Goal: Information Seeking & Learning: Learn about a topic

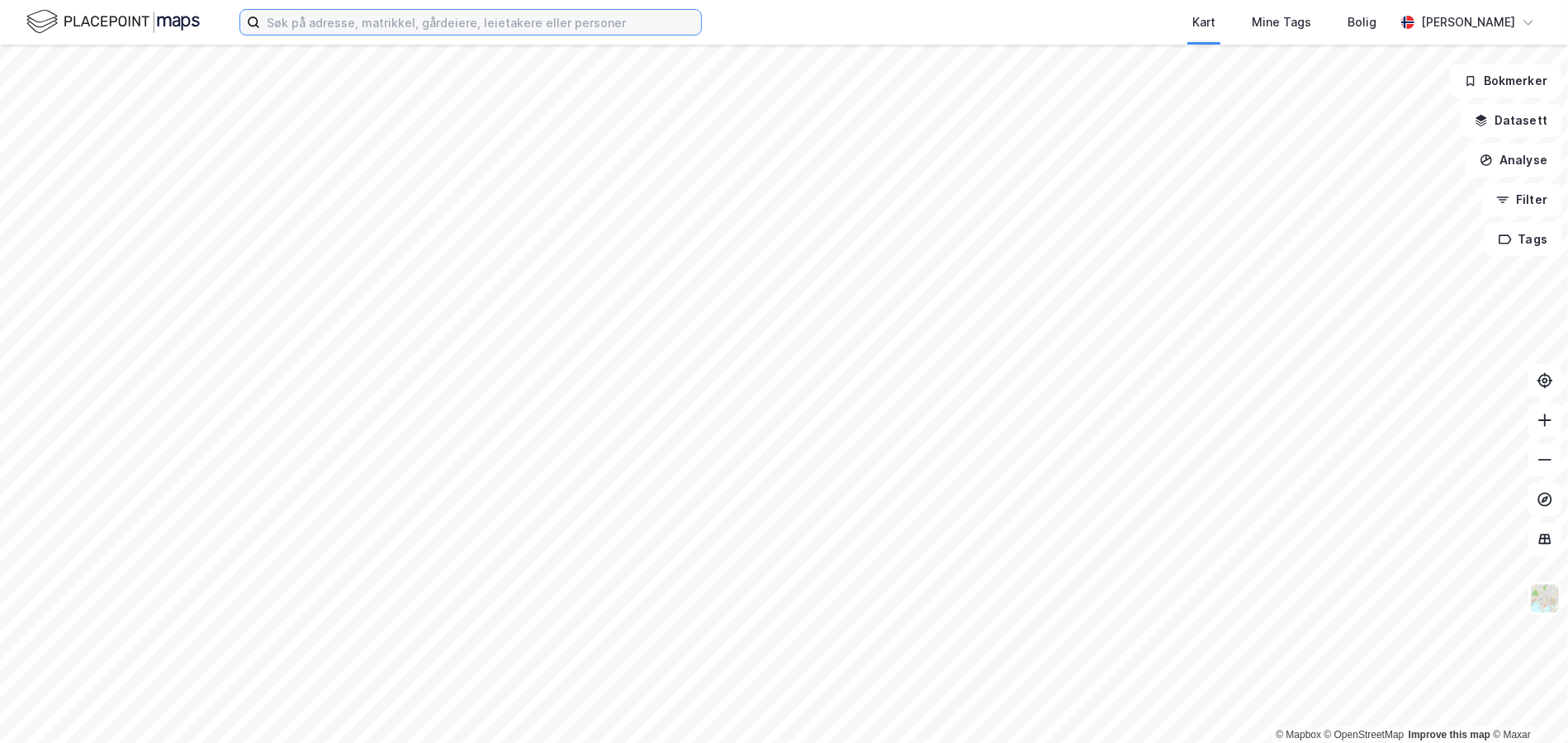
click at [299, 17] on input at bounding box center [480, 22] width 441 height 24
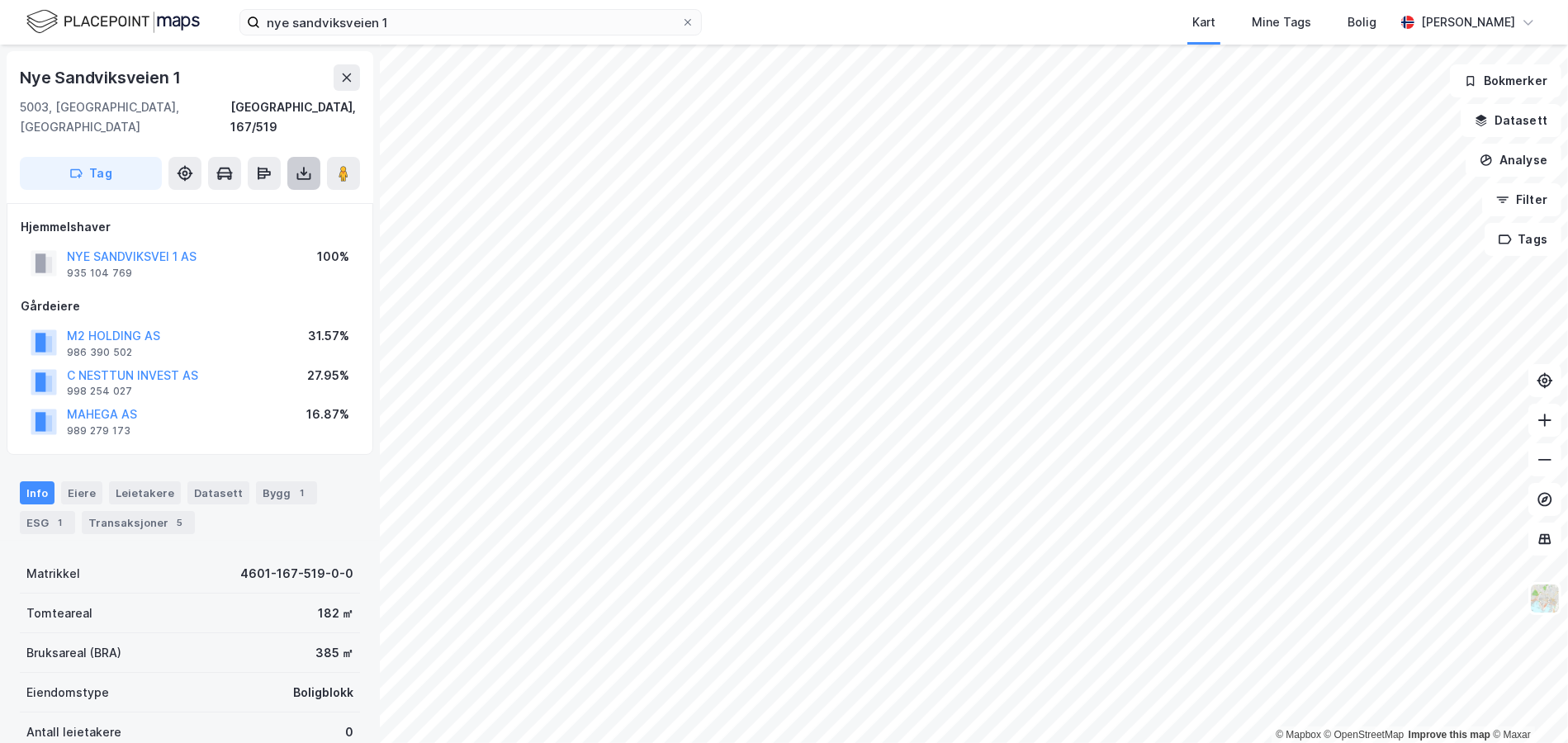
click at [302, 165] on icon at bounding box center [304, 173] width 17 height 17
drag, startPoint x: 237, startPoint y: 192, endPoint x: 297, endPoint y: 218, distance: 65.4
click at [237, 200] on div "Last ned grunnbok" at bounding box center [223, 206] width 96 height 13
click at [89, 481] on div "Eiere" at bounding box center [81, 492] width 41 height 23
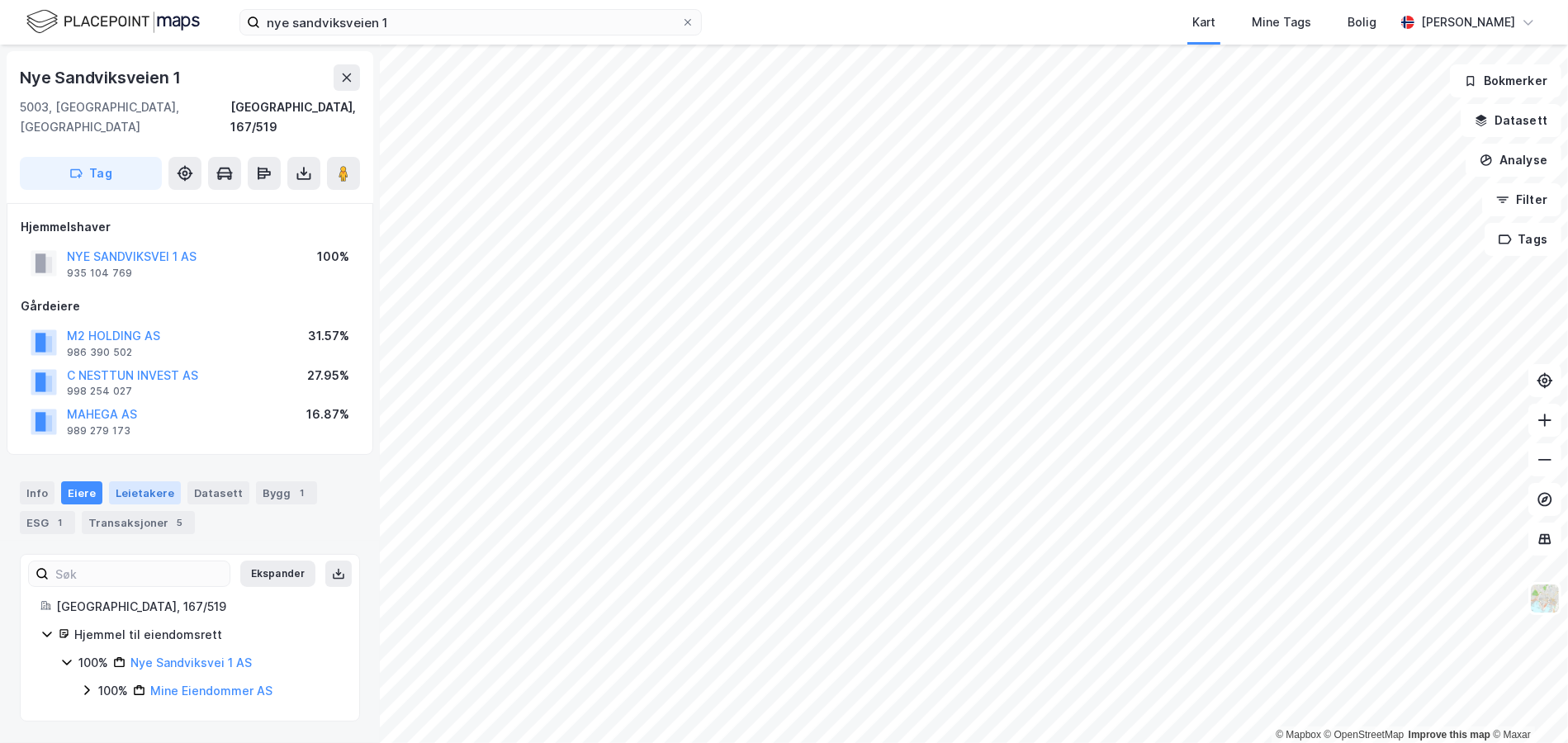
click at [130, 481] on div "Leietakere" at bounding box center [145, 492] width 72 height 23
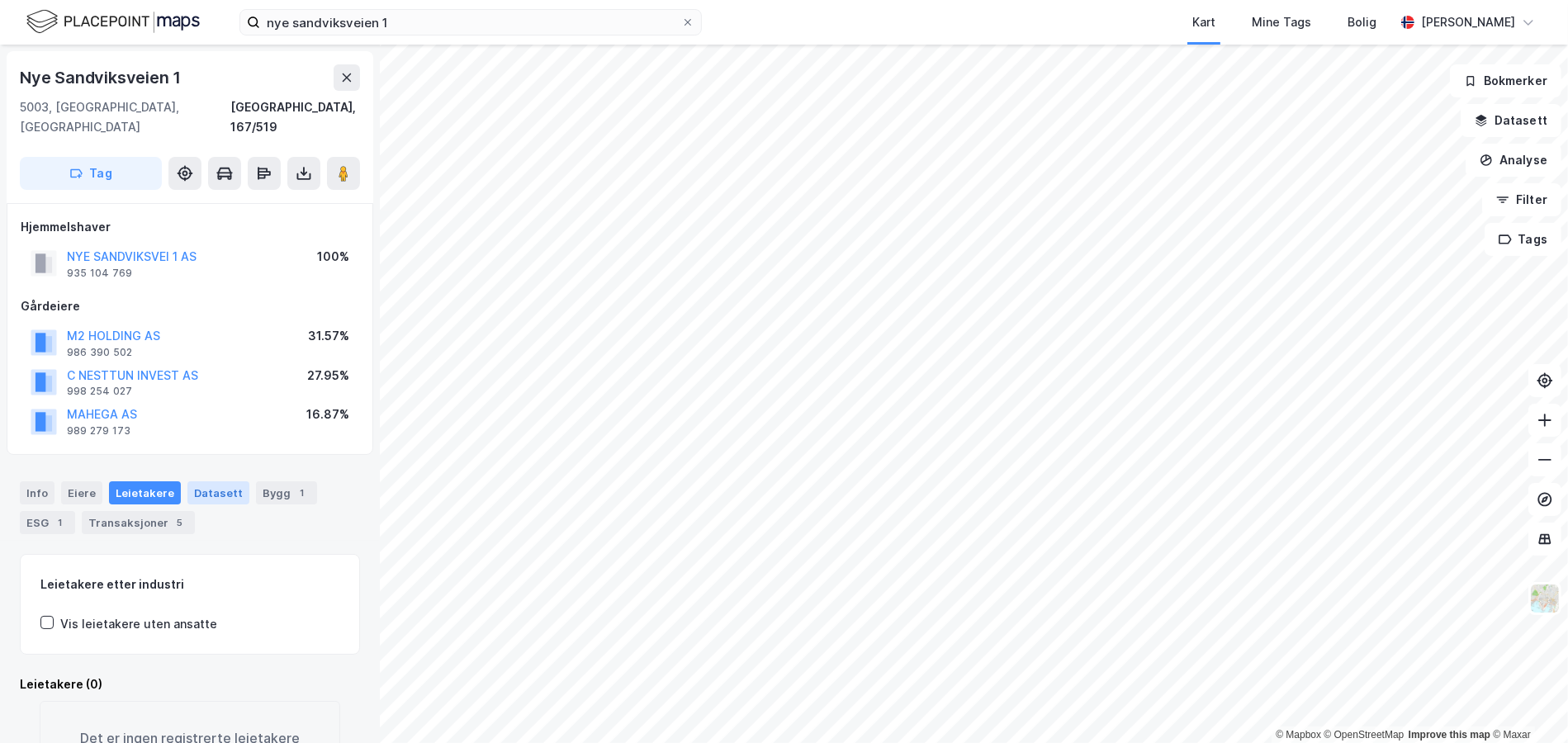
click at [199, 481] on div "Datasett" at bounding box center [218, 492] width 62 height 23
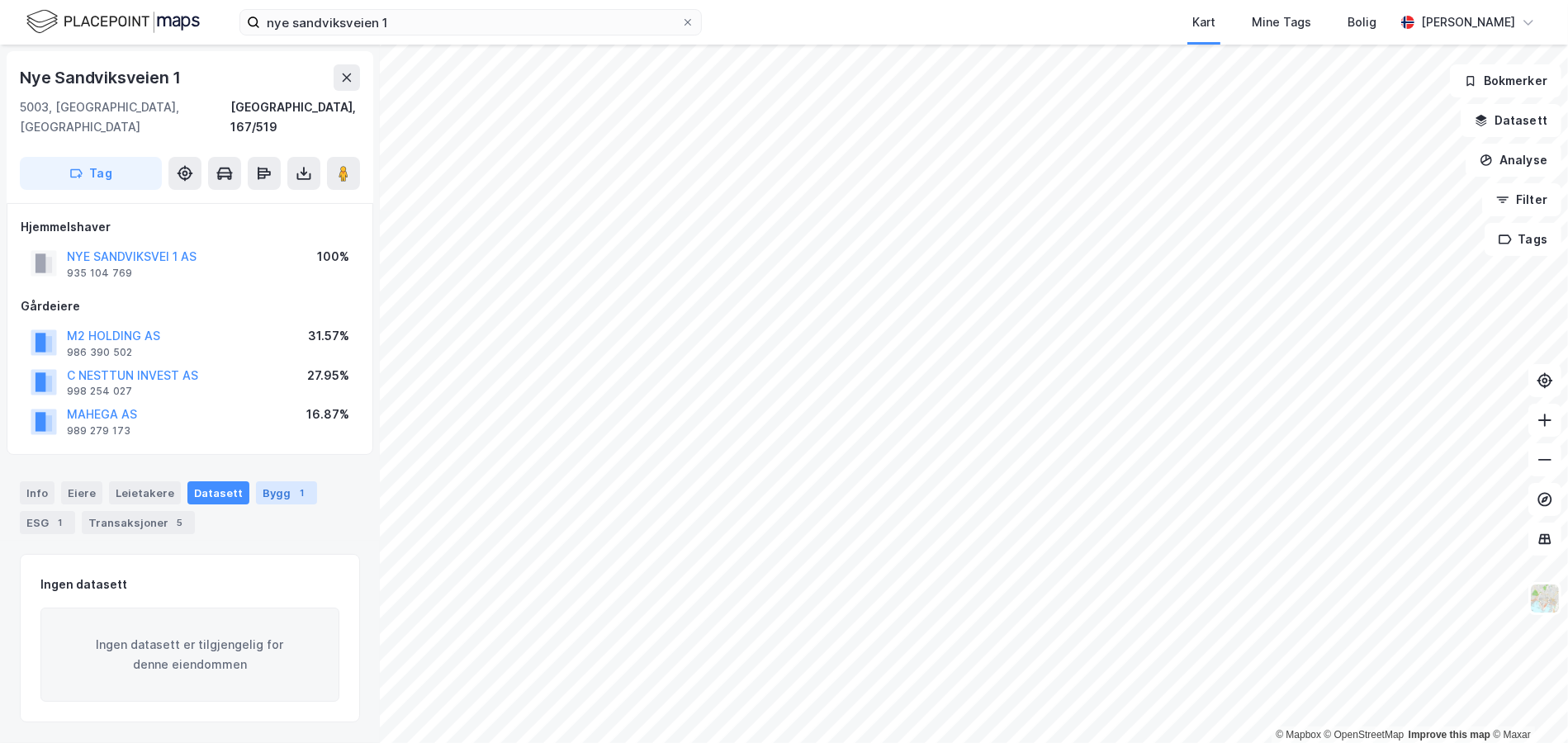
click at [294, 485] on div "1" at bounding box center [302, 492] width 17 height 17
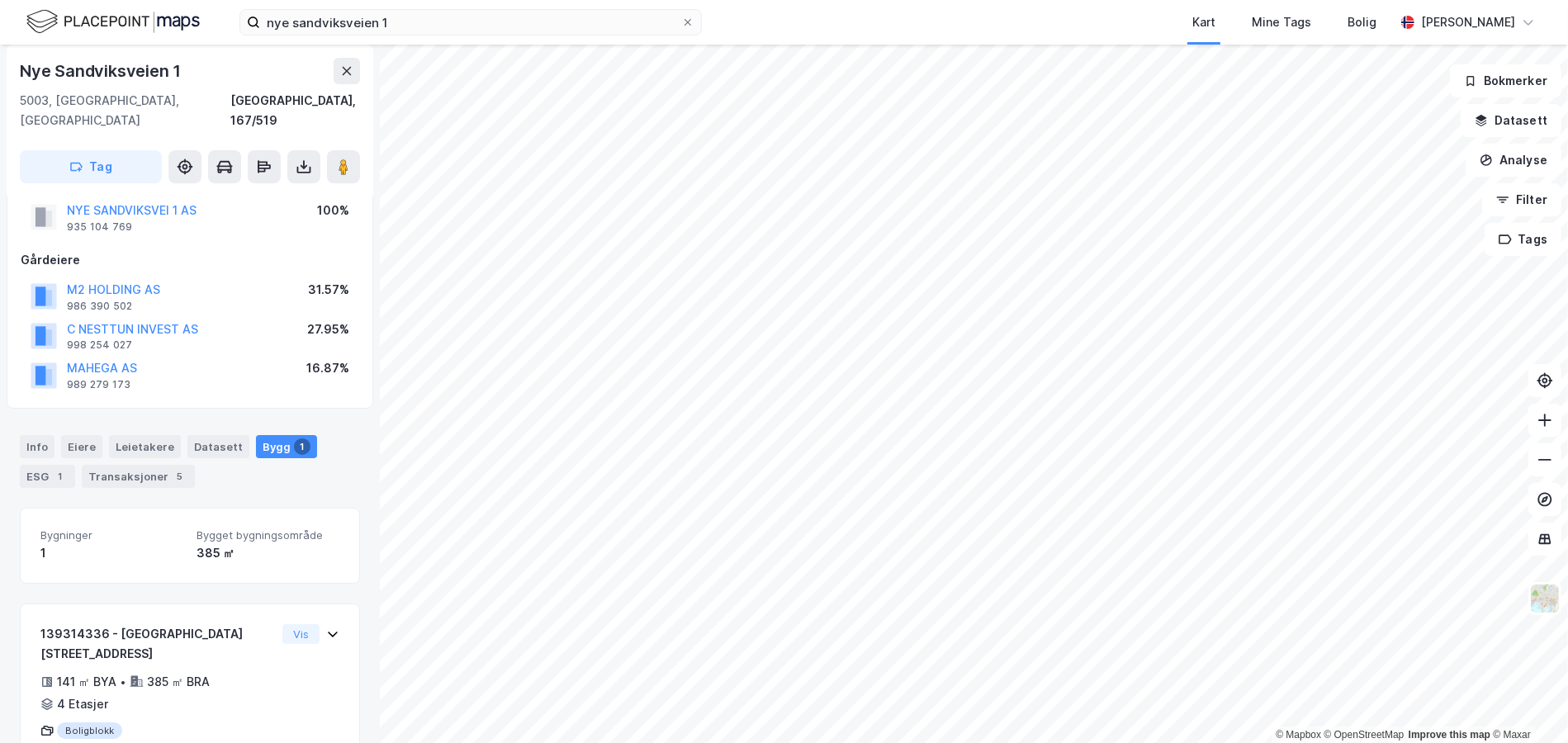
scroll to position [71, 0]
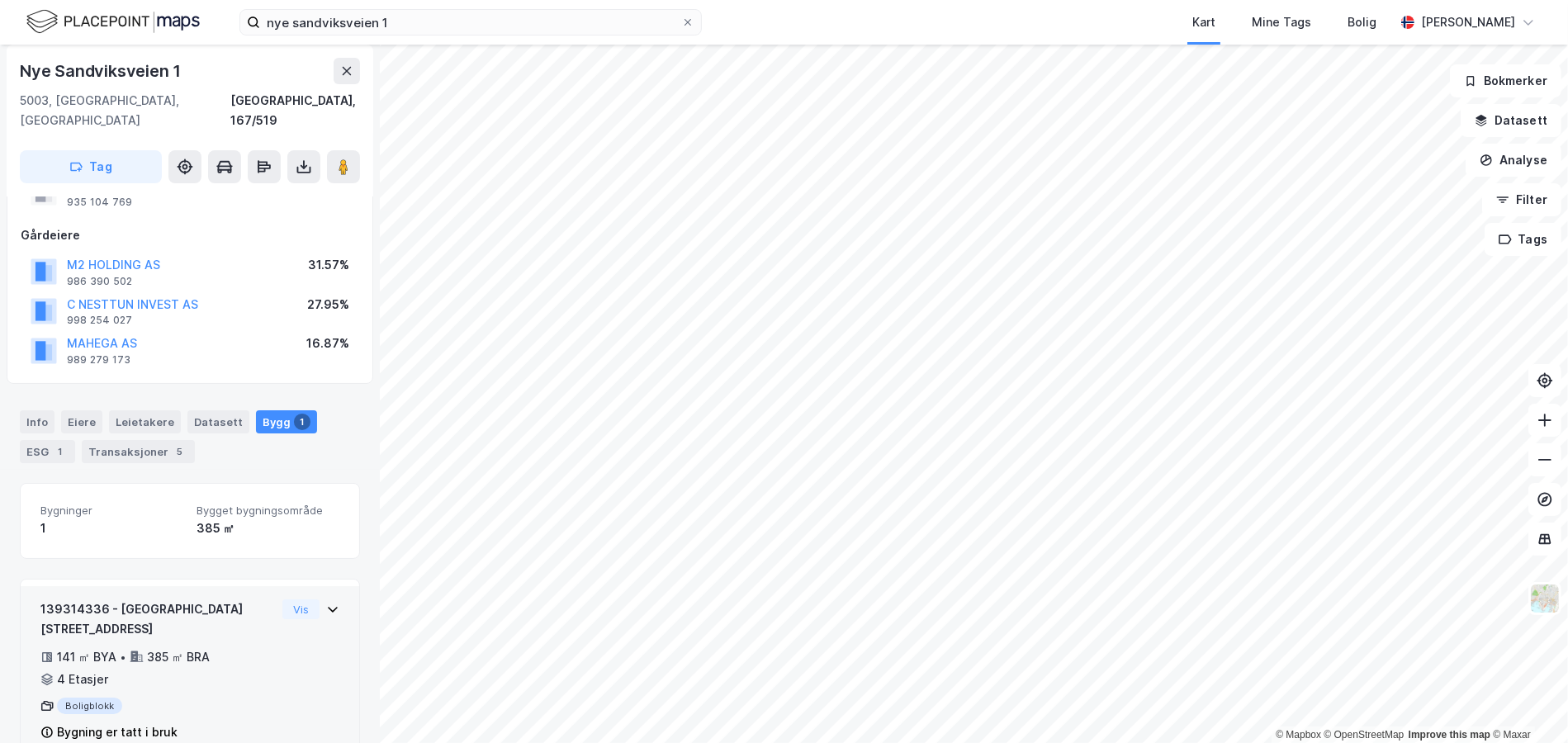
click at [175, 604] on div "139314336 - Nye Sandviksveien 1 141 ㎡ BYA • 385 ㎡ BRA • 4 Etasjer Boligblokk By…" at bounding box center [158, 671] width 236 height 144
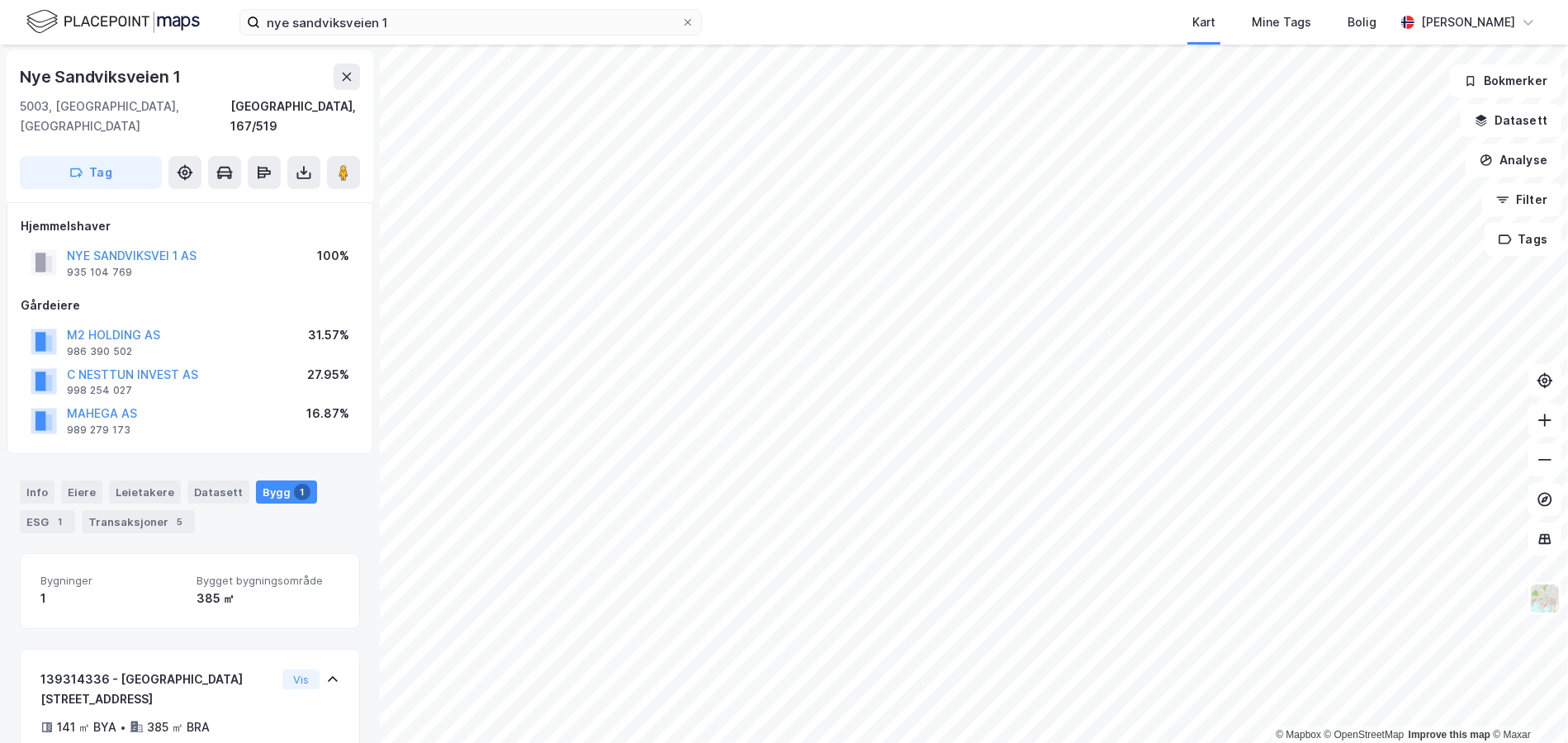
scroll to position [0, 0]
click at [60, 514] on div "1" at bounding box center [60, 522] width 17 height 17
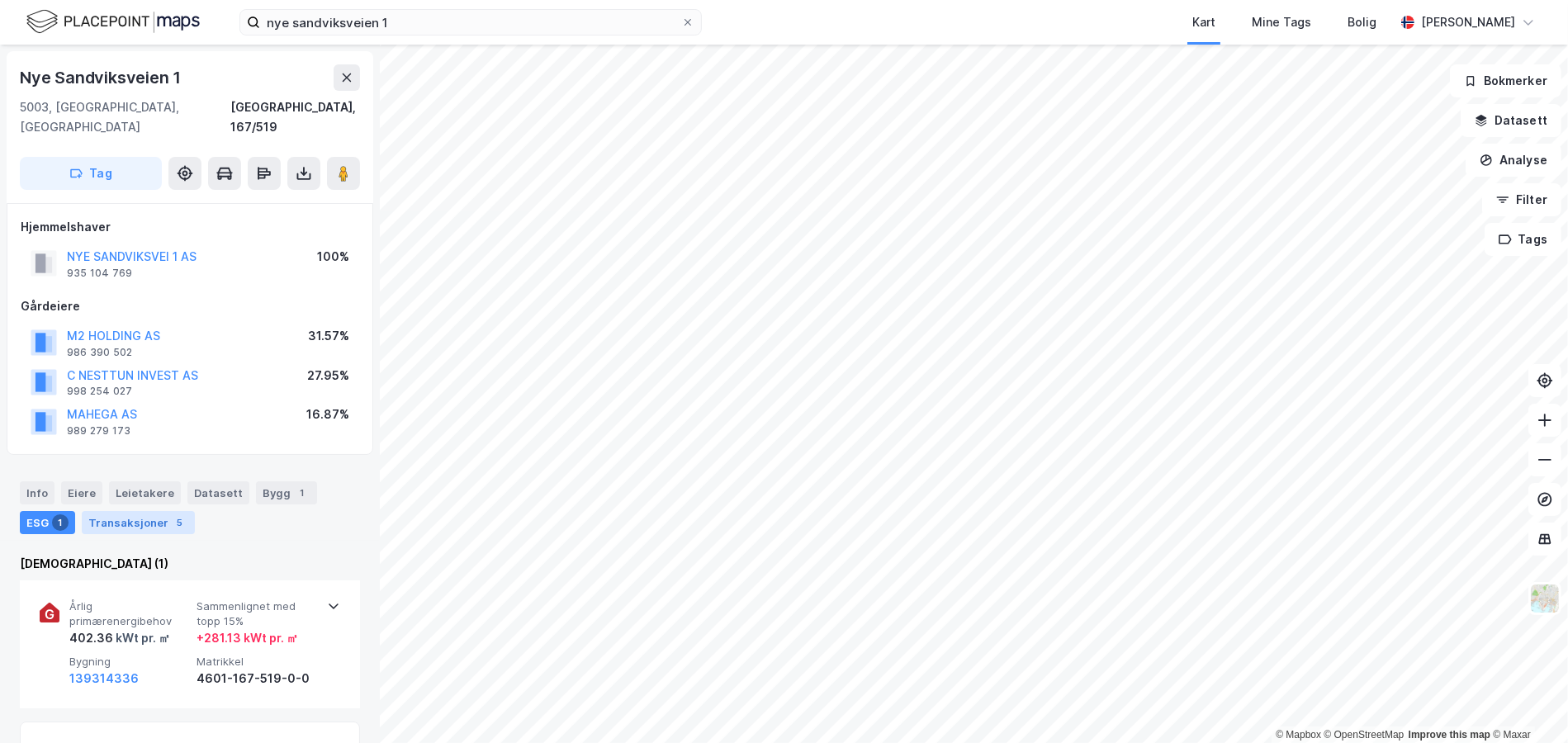
click at [129, 511] on div "Transaksjoner 5" at bounding box center [139, 522] width 113 height 23
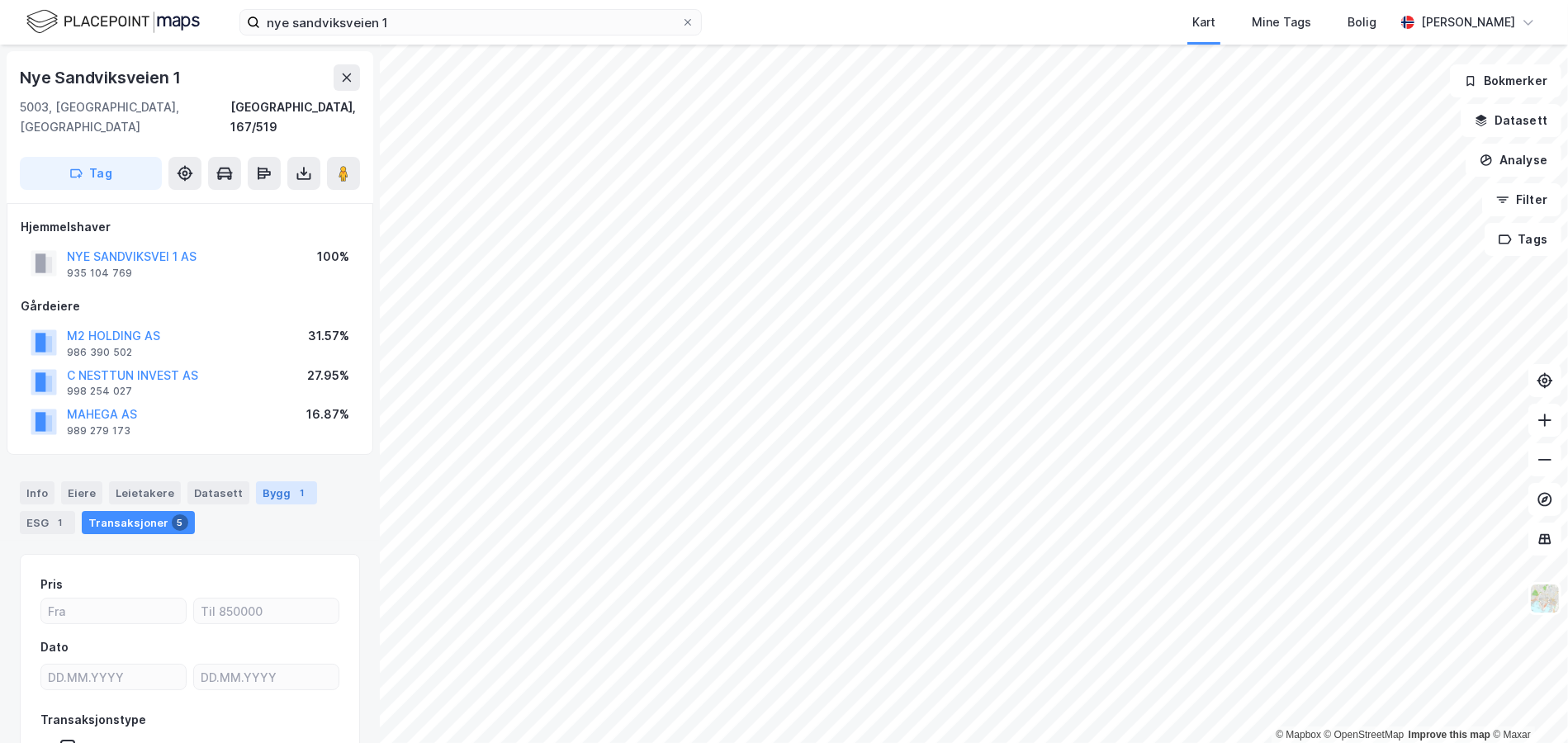
click at [256, 481] on div "Bygg 1" at bounding box center [286, 492] width 61 height 23
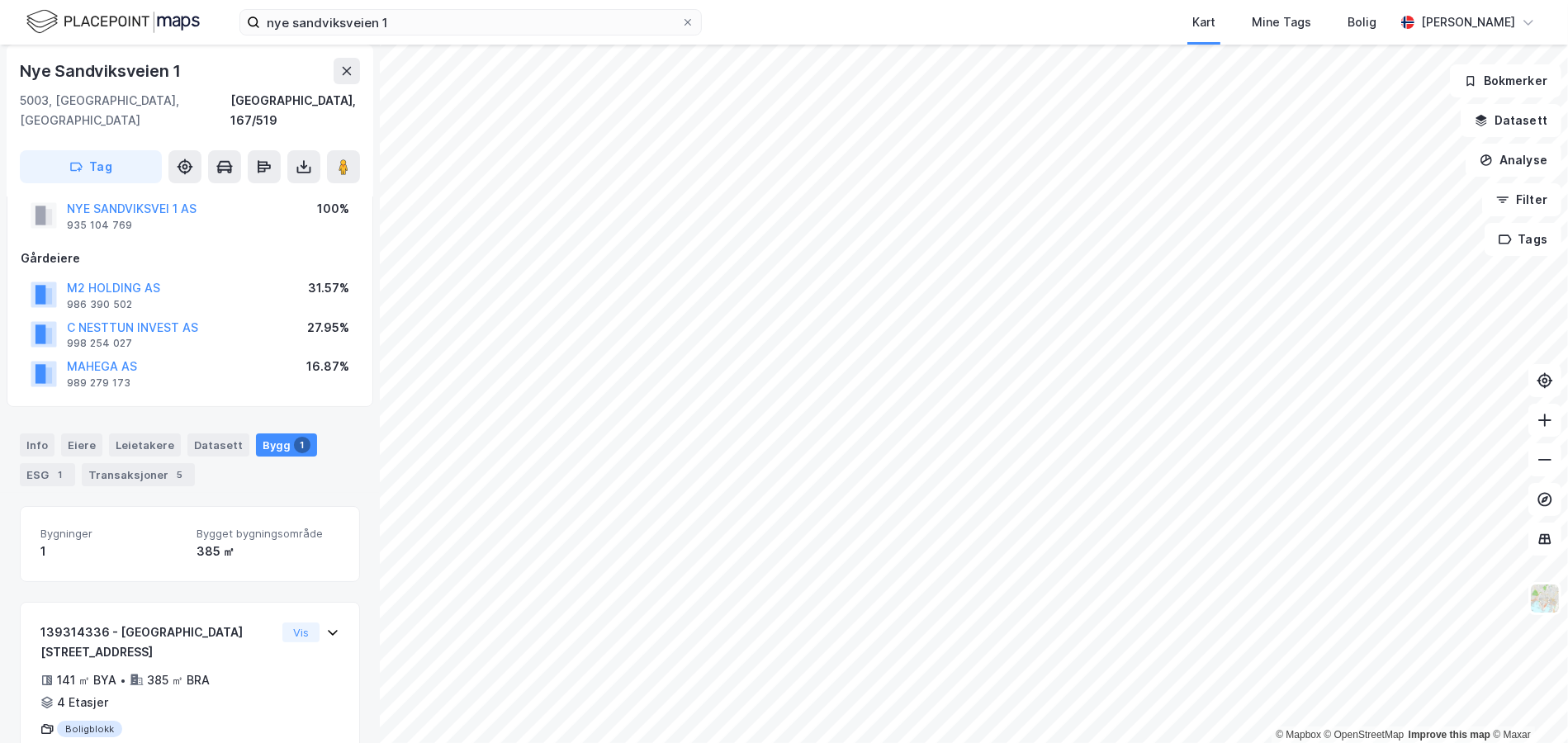
scroll to position [71, 0]
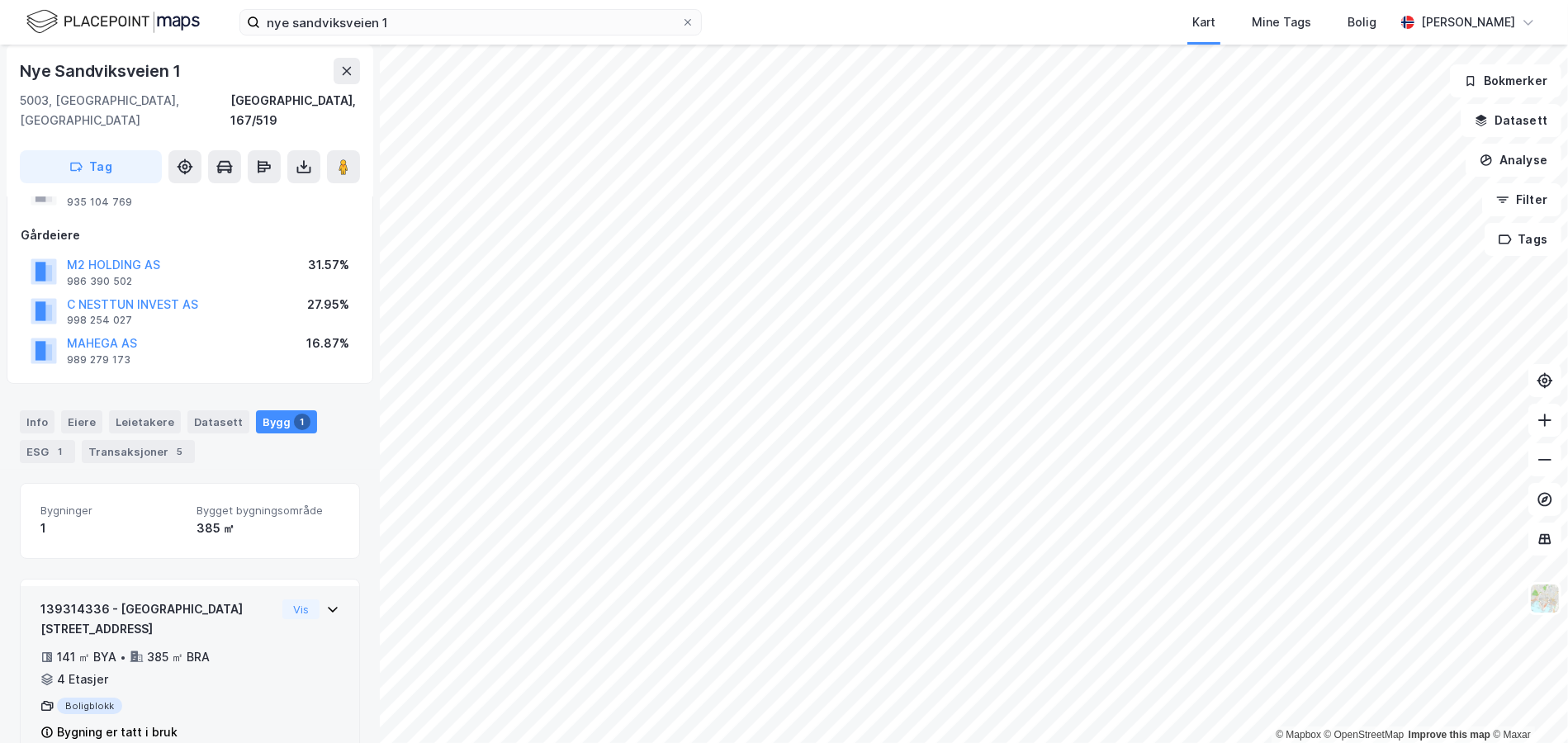
click at [258, 603] on div "139314336 - Nye Sandviksveien 1 141 ㎡ BYA • 385 ㎡ BRA • 4 Etasjer Boligblokk By…" at bounding box center [158, 671] width 236 height 144
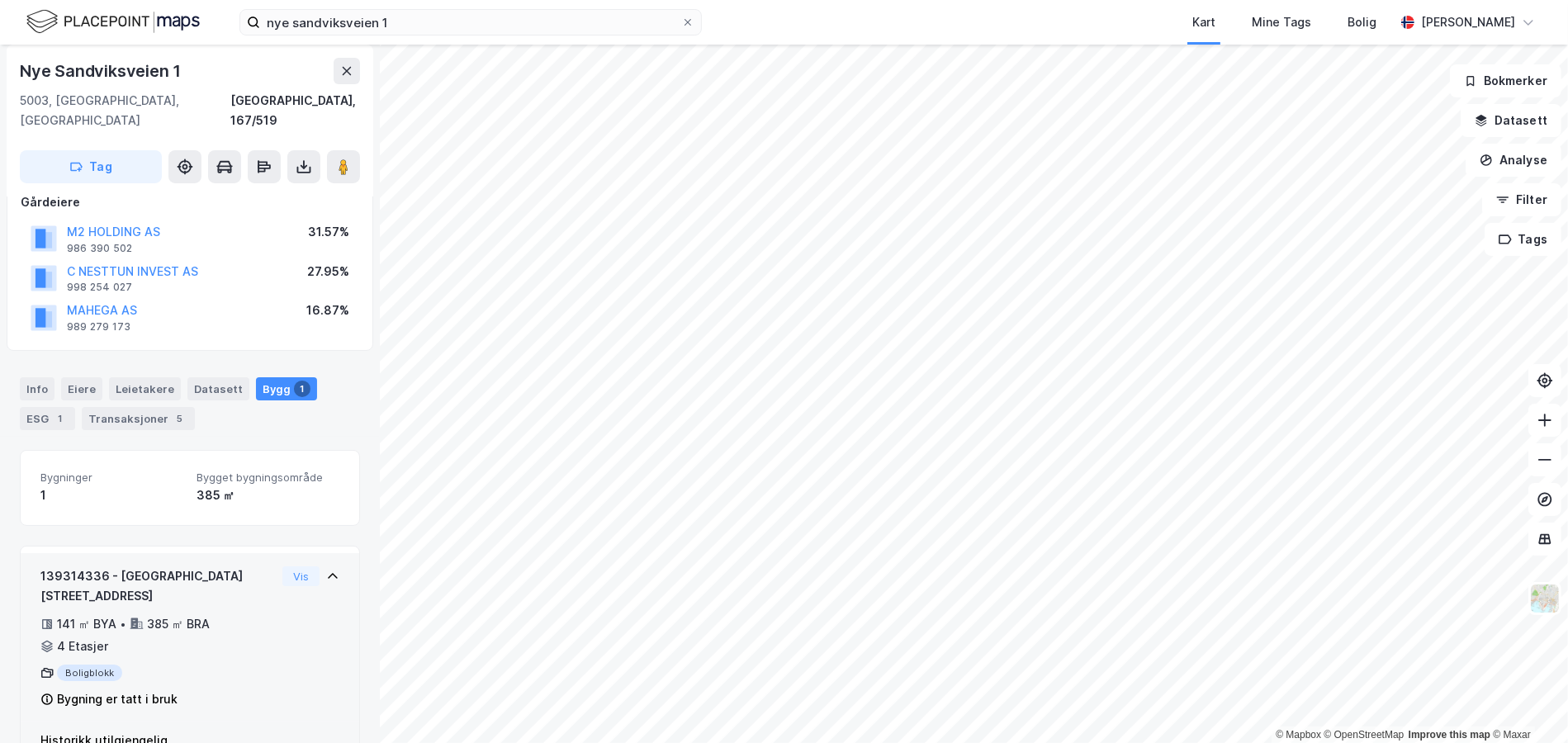
scroll to position [119, 0]
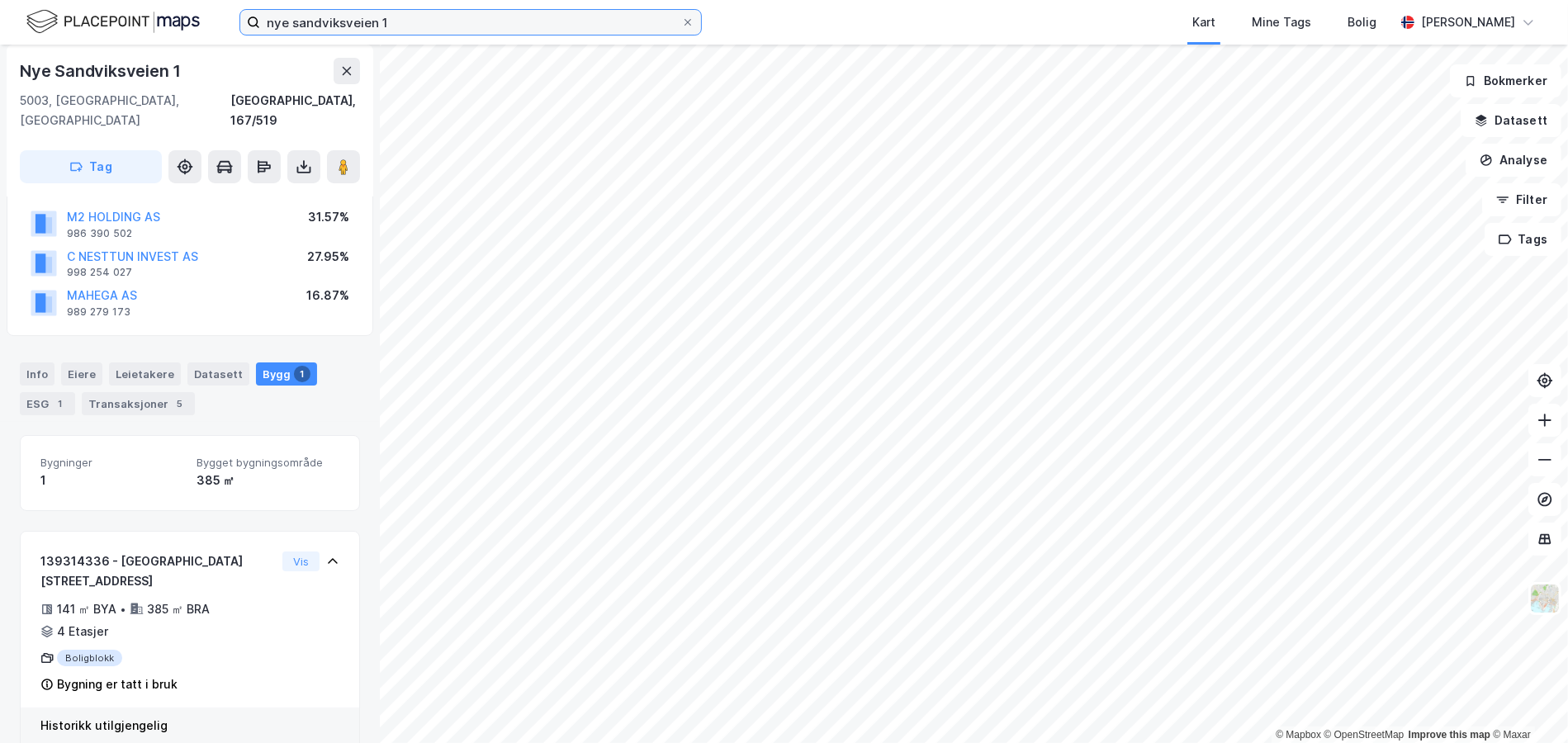
click at [288, 10] on input "nye sandviksveien 1" at bounding box center [471, 22] width 421 height 24
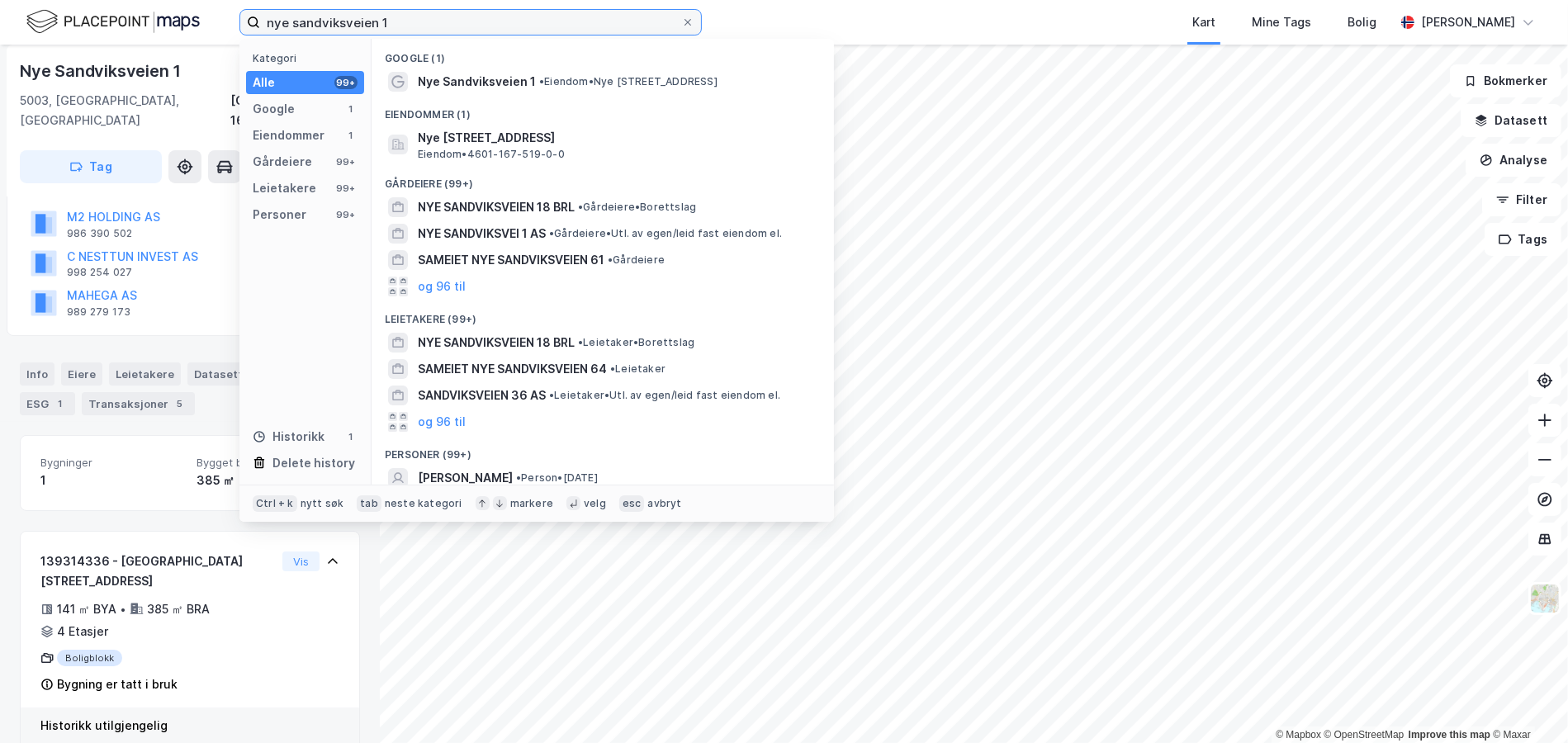
click at [290, 12] on input "nye sandviksveien 1" at bounding box center [471, 22] width 421 height 24
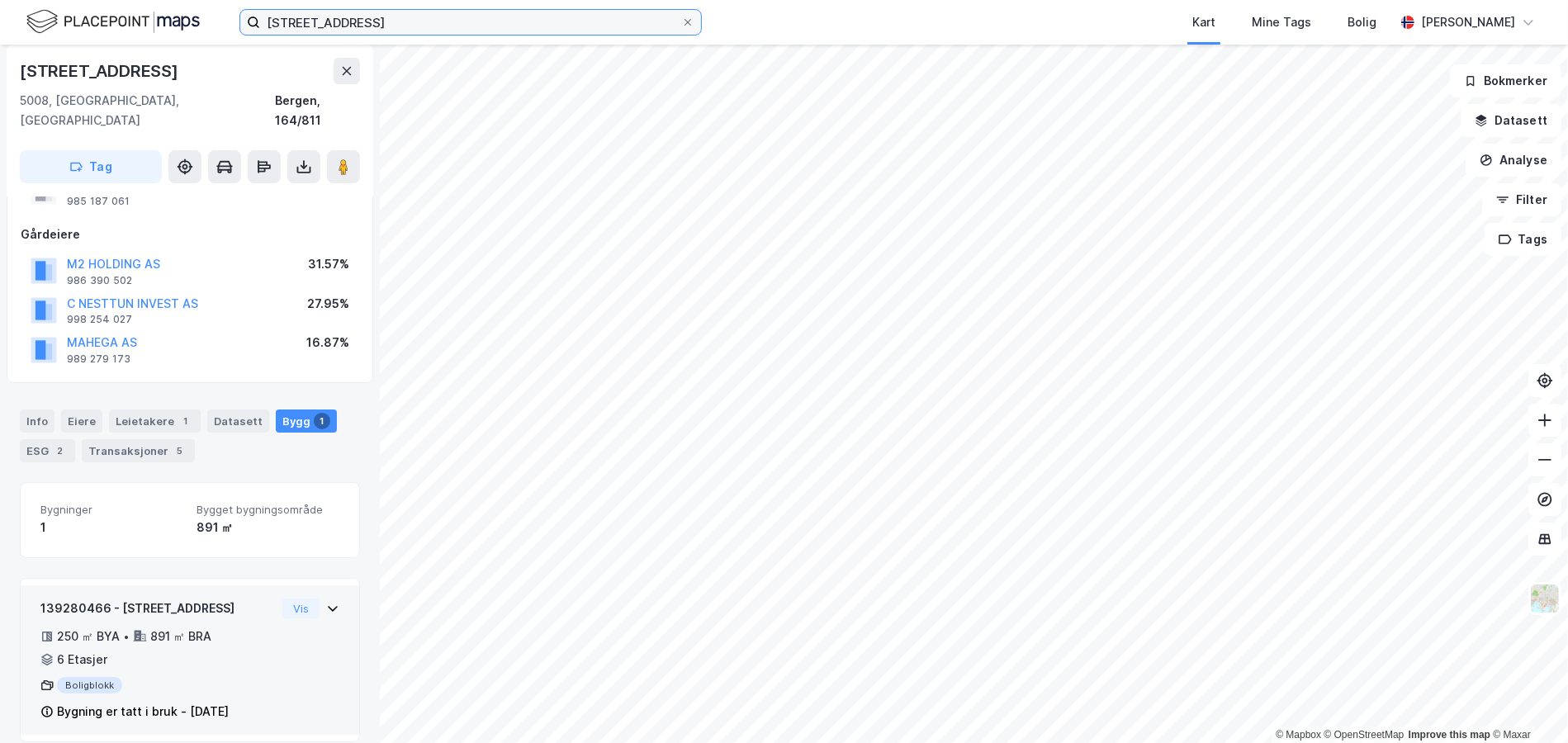
scroll to position [71, 0]
click at [219, 653] on div "139280466 - Nygårdsgaten 33 250 ㎡ BYA • 891 ㎡ BRA • 6 Etasjer Boligblokk Bygnin…" at bounding box center [158, 662] width 236 height 124
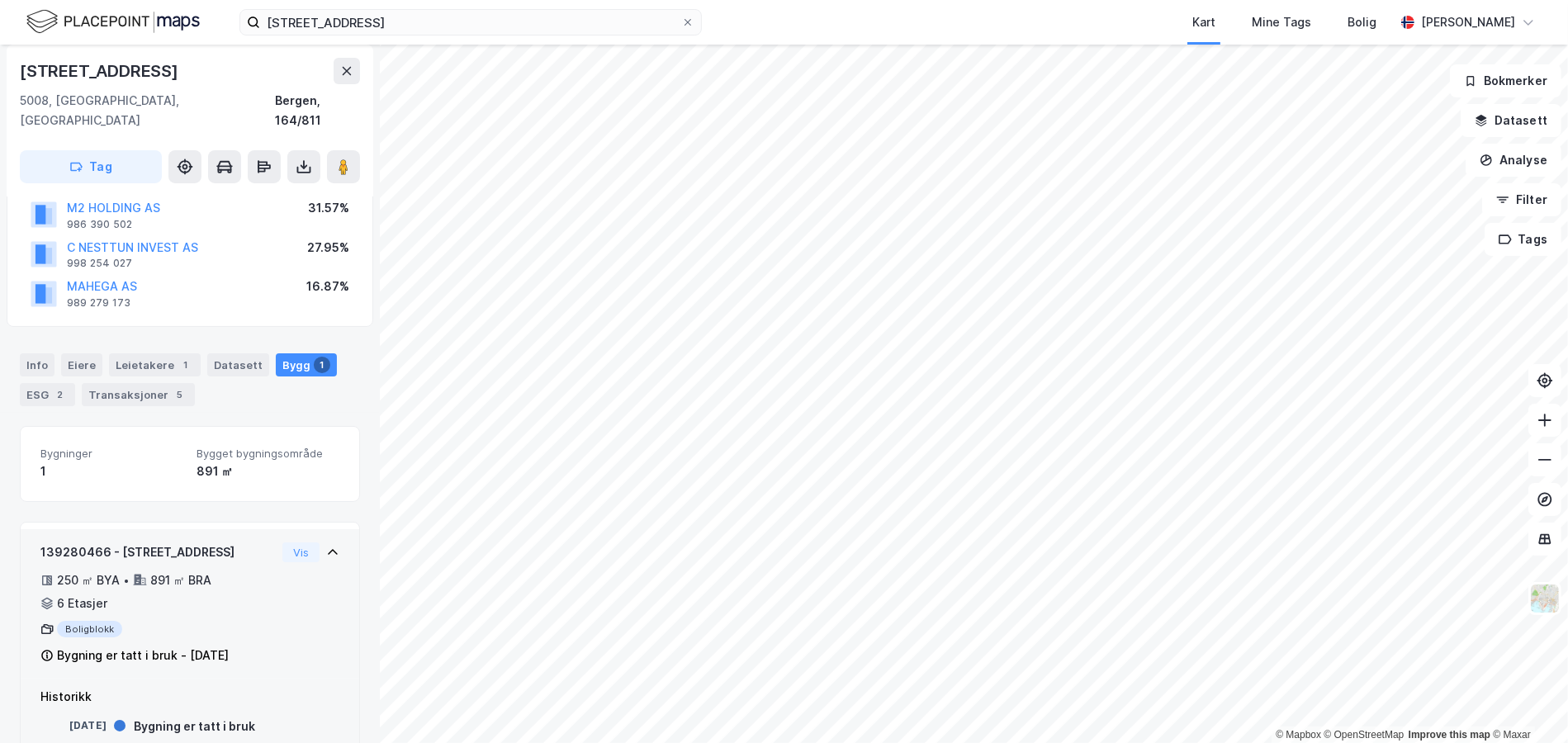
scroll to position [148, 0]
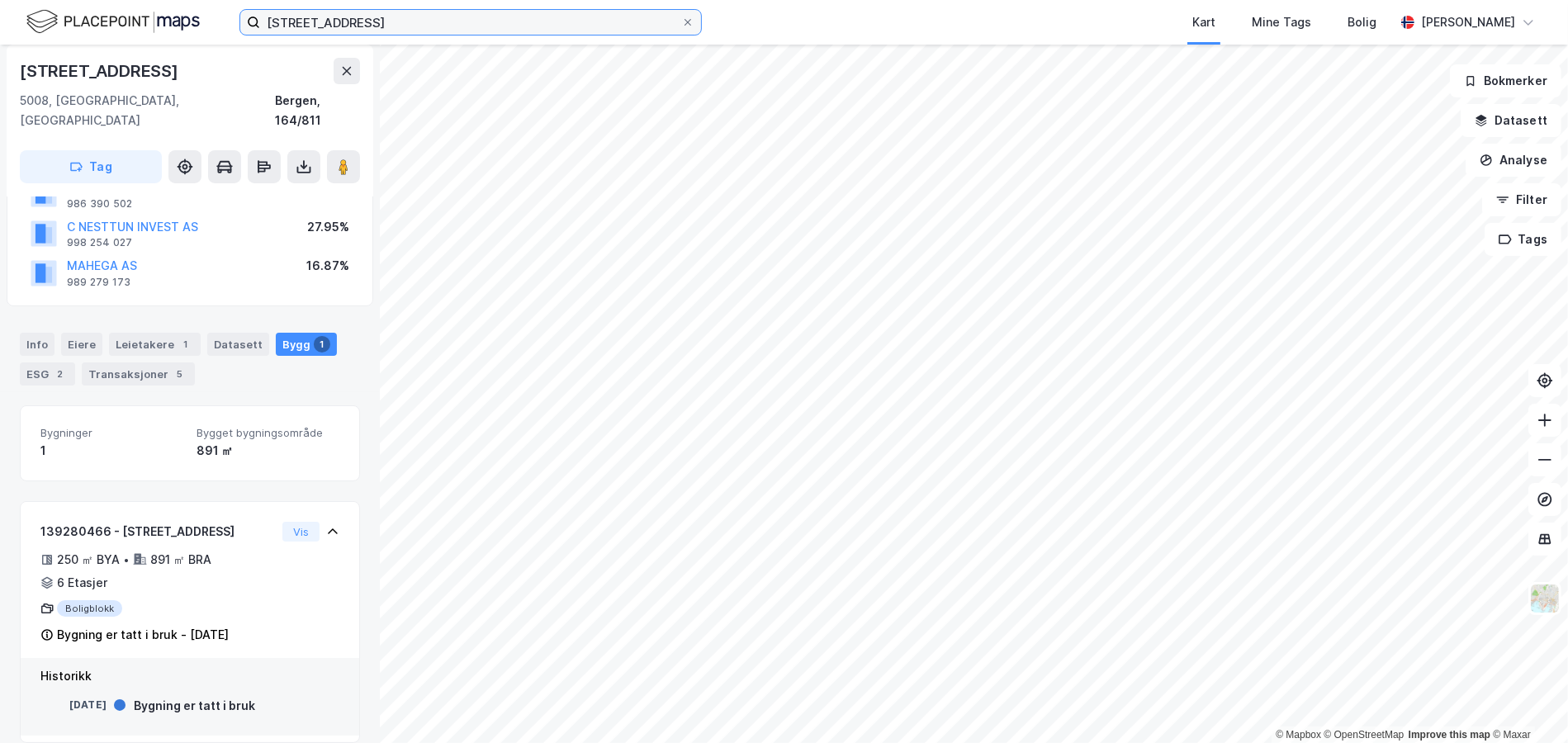
click at [321, 21] on input "nygårdsgaten 33" at bounding box center [471, 22] width 421 height 24
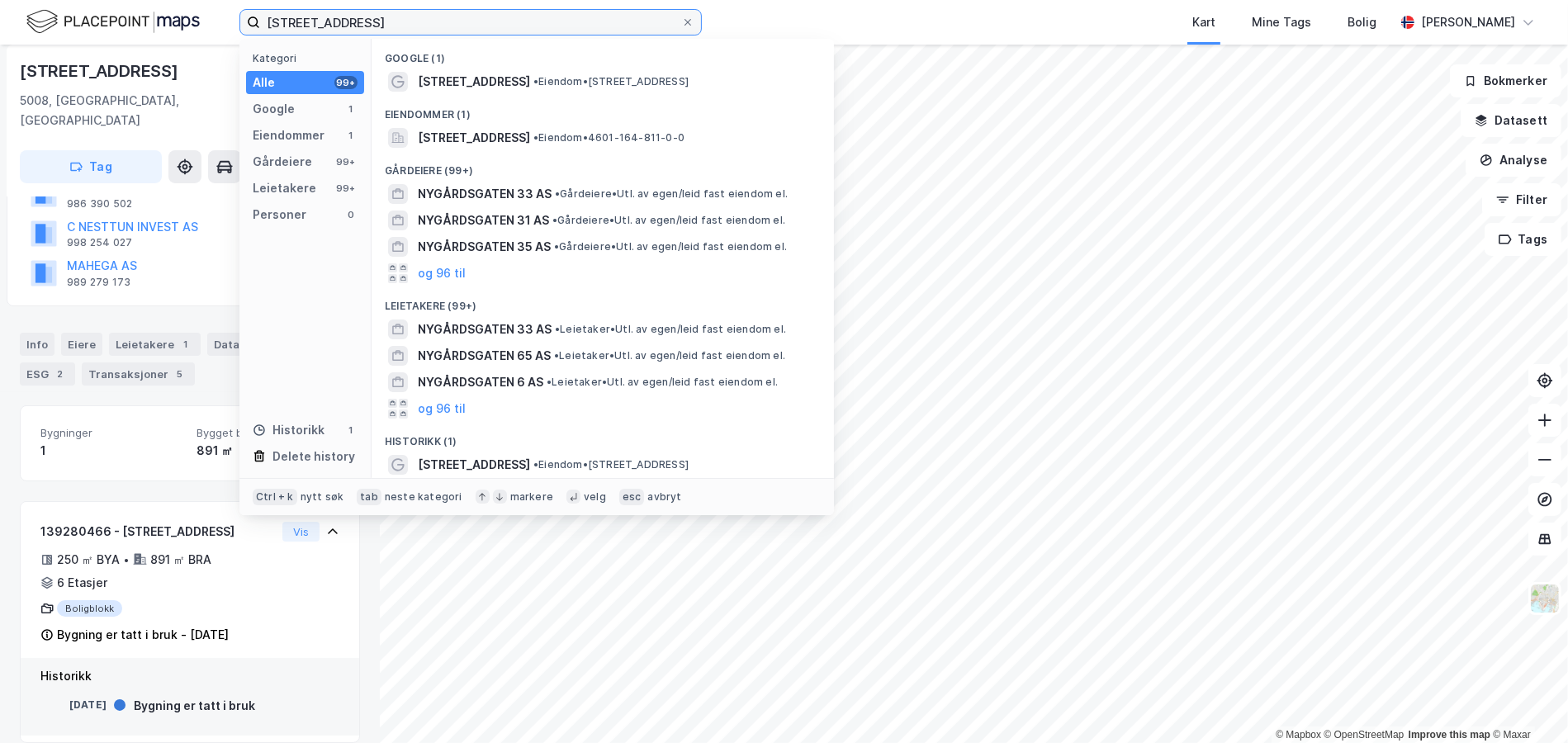
click at [321, 21] on input "nygårdsgaten 33" at bounding box center [471, 22] width 421 height 24
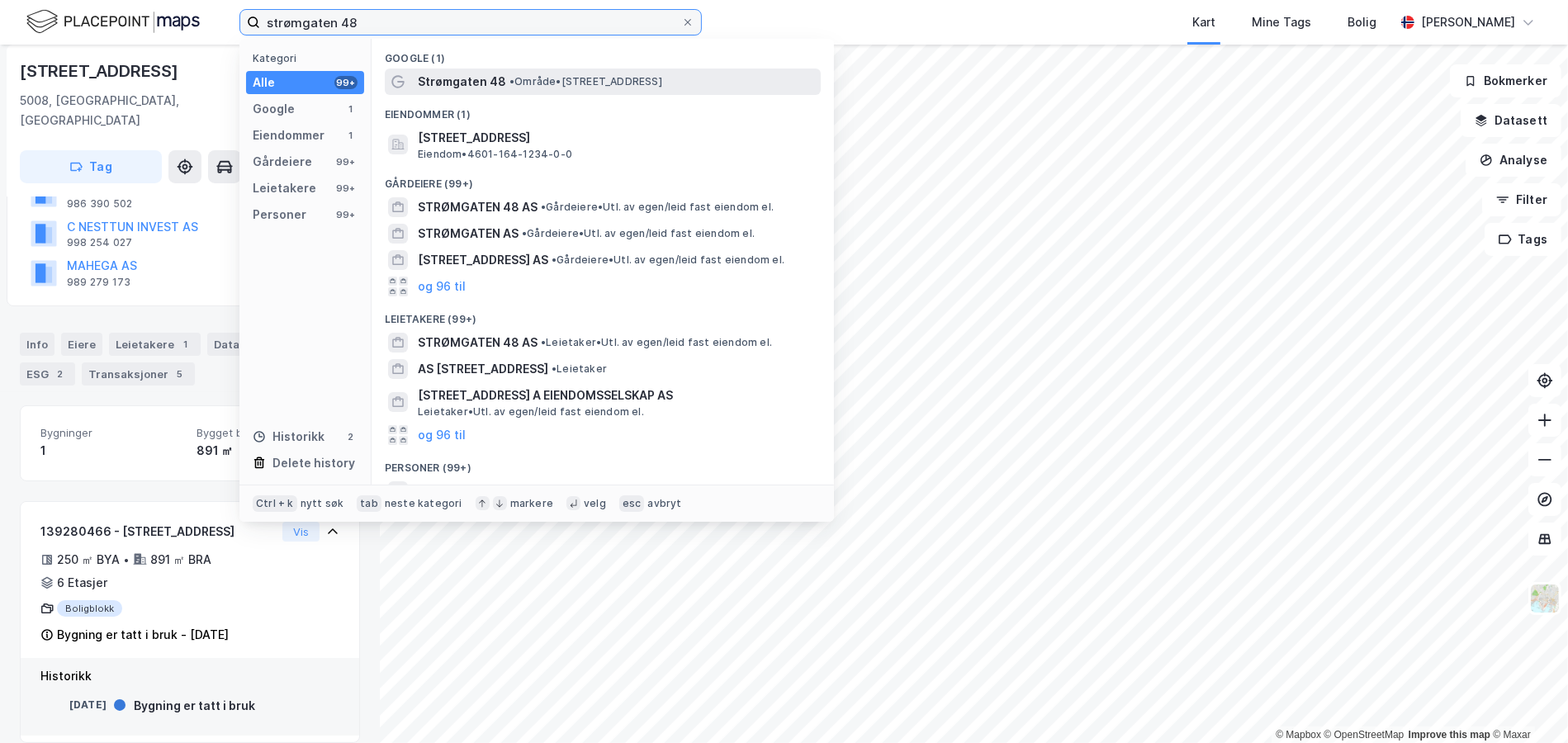
type input "strømgaten 48"
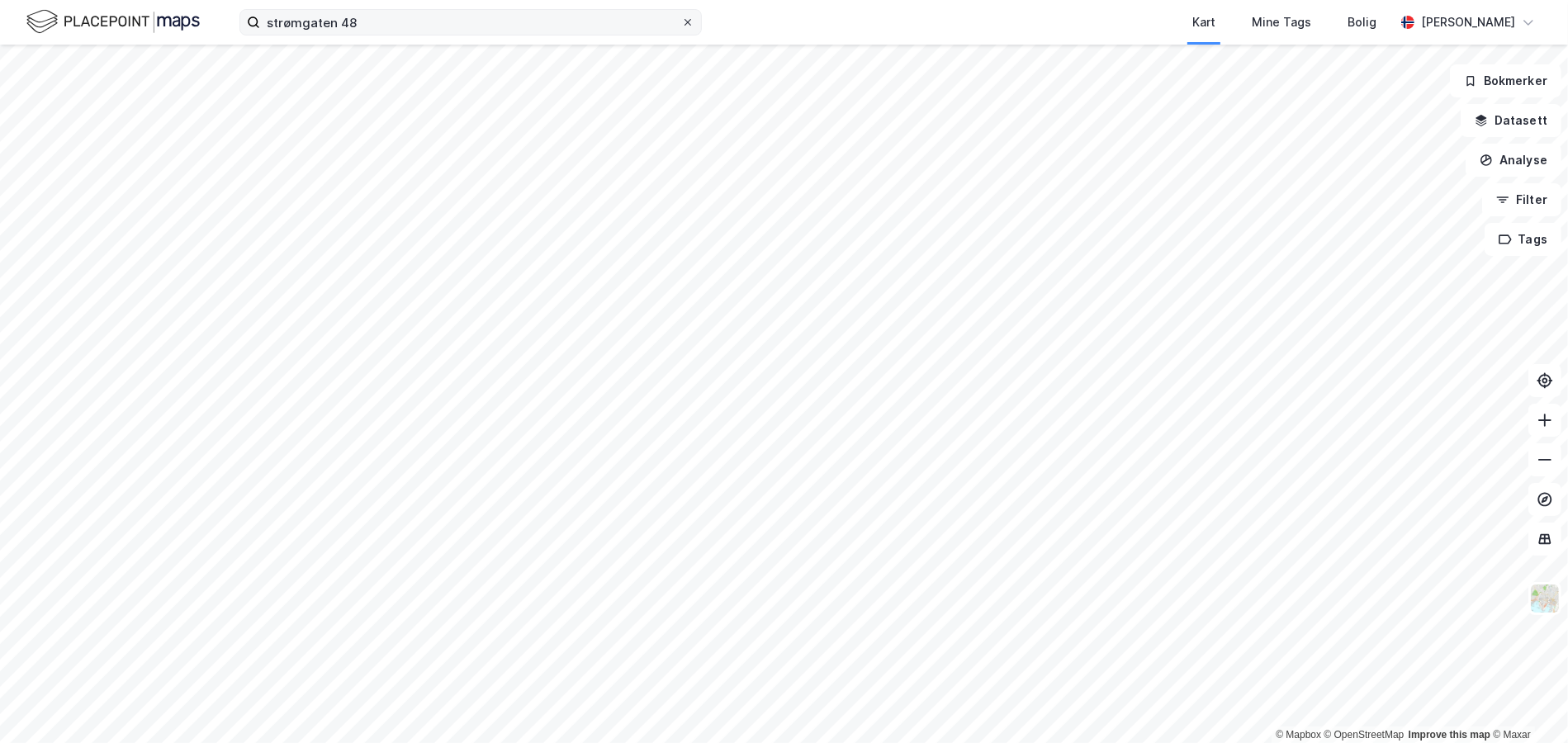
click at [684, 24] on icon at bounding box center [687, 22] width 10 height 10
click at [681, 24] on input "strømgaten 48" at bounding box center [471, 22] width 421 height 24
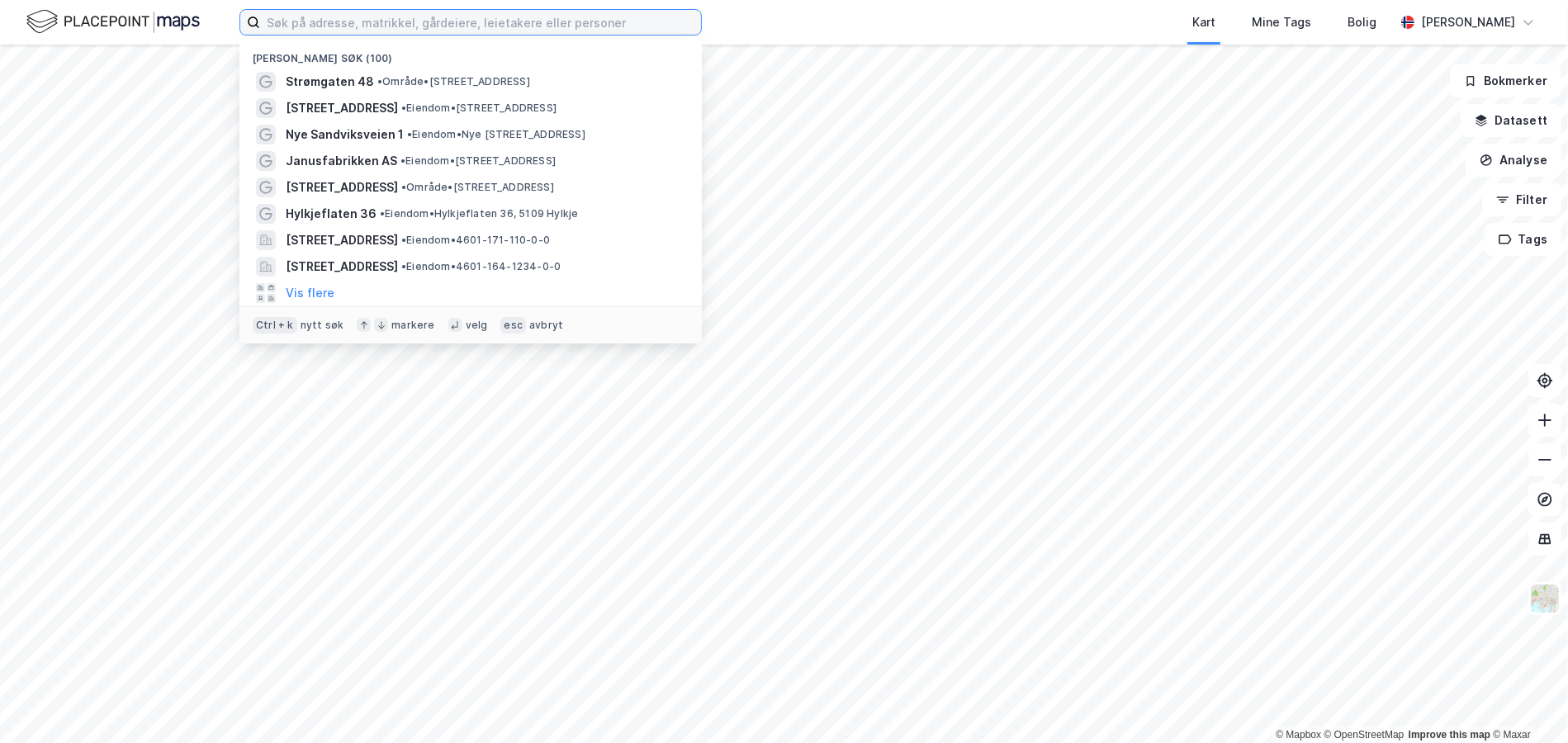
click at [367, 17] on input at bounding box center [480, 22] width 441 height 24
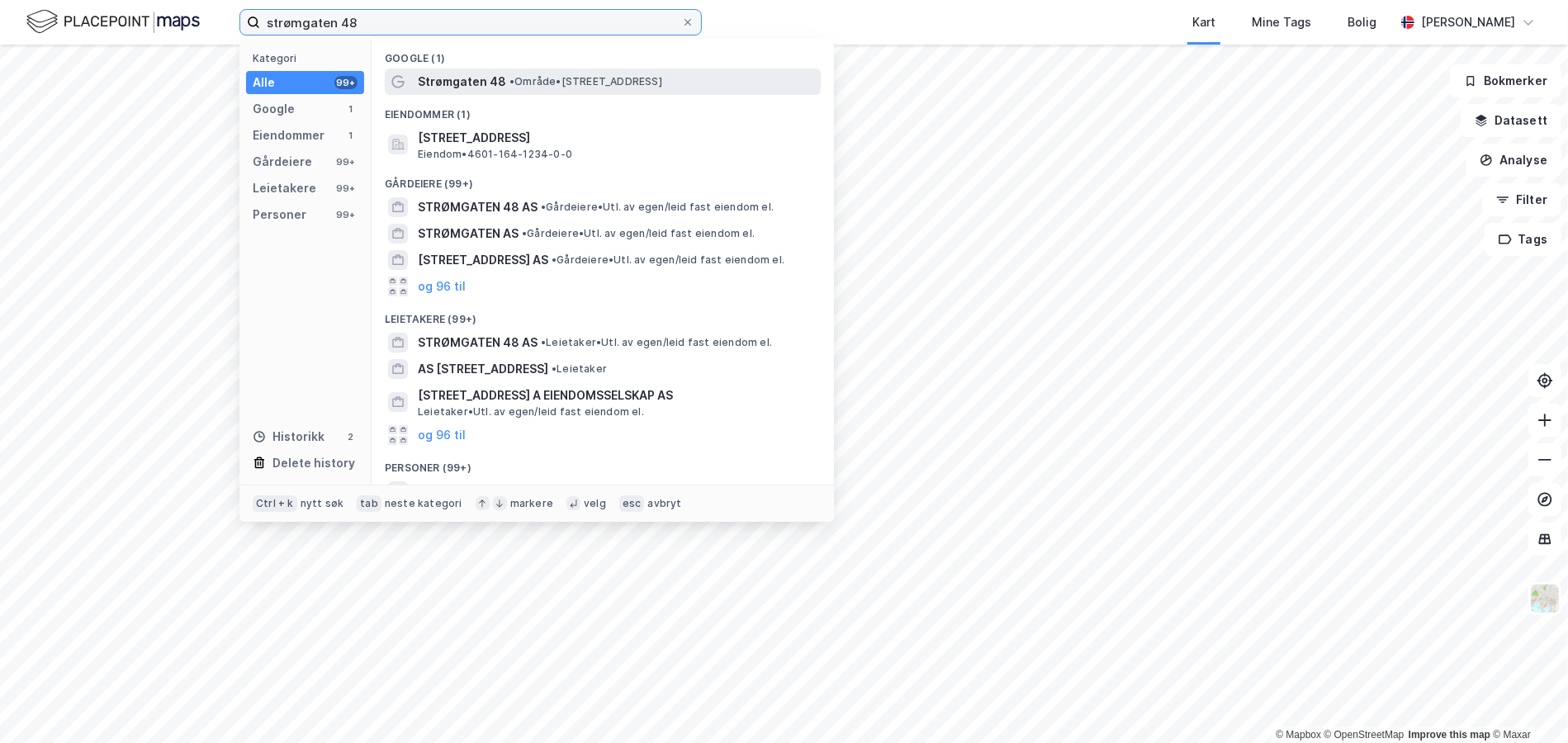
type input "strømgaten 48"
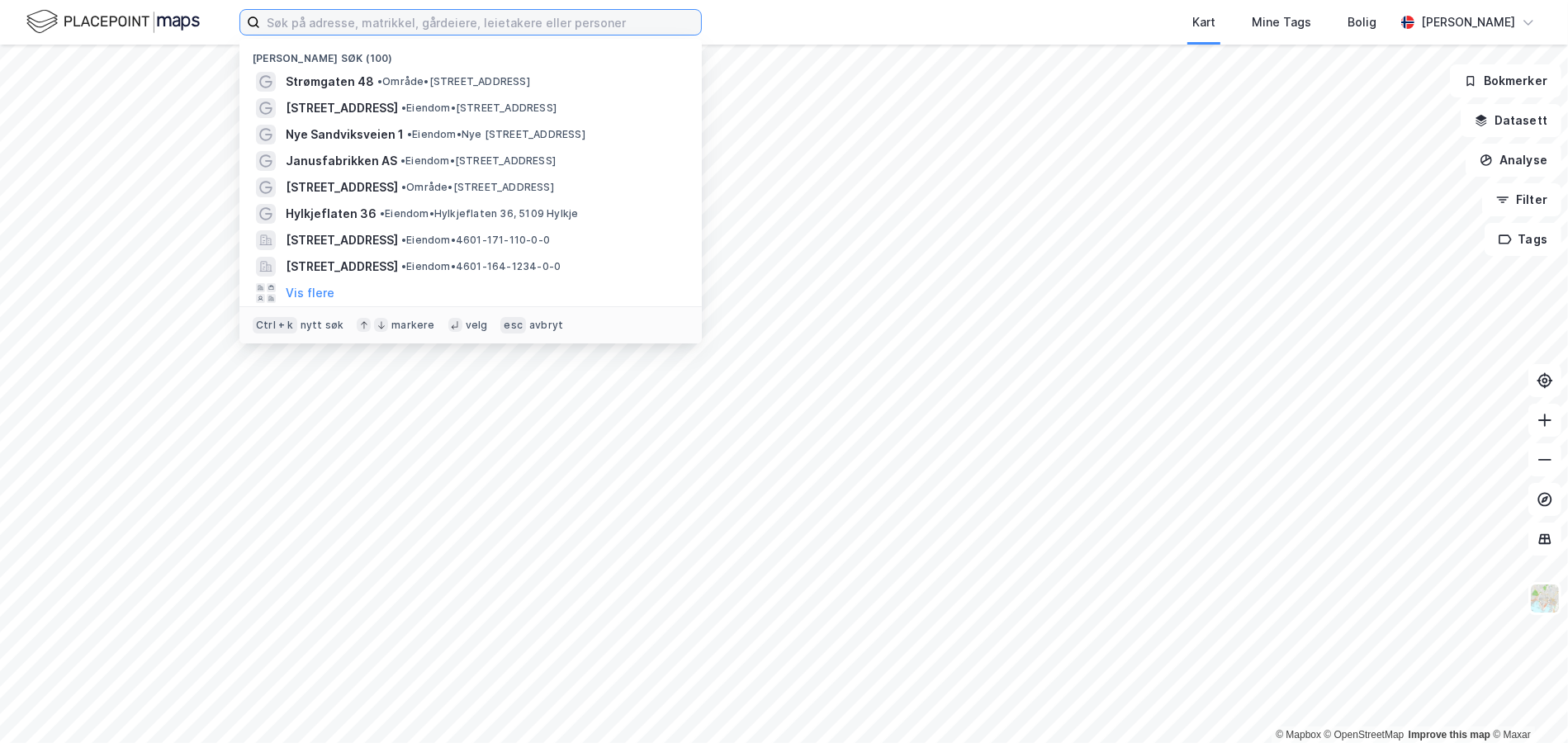
click at [351, 25] on input at bounding box center [480, 22] width 441 height 24
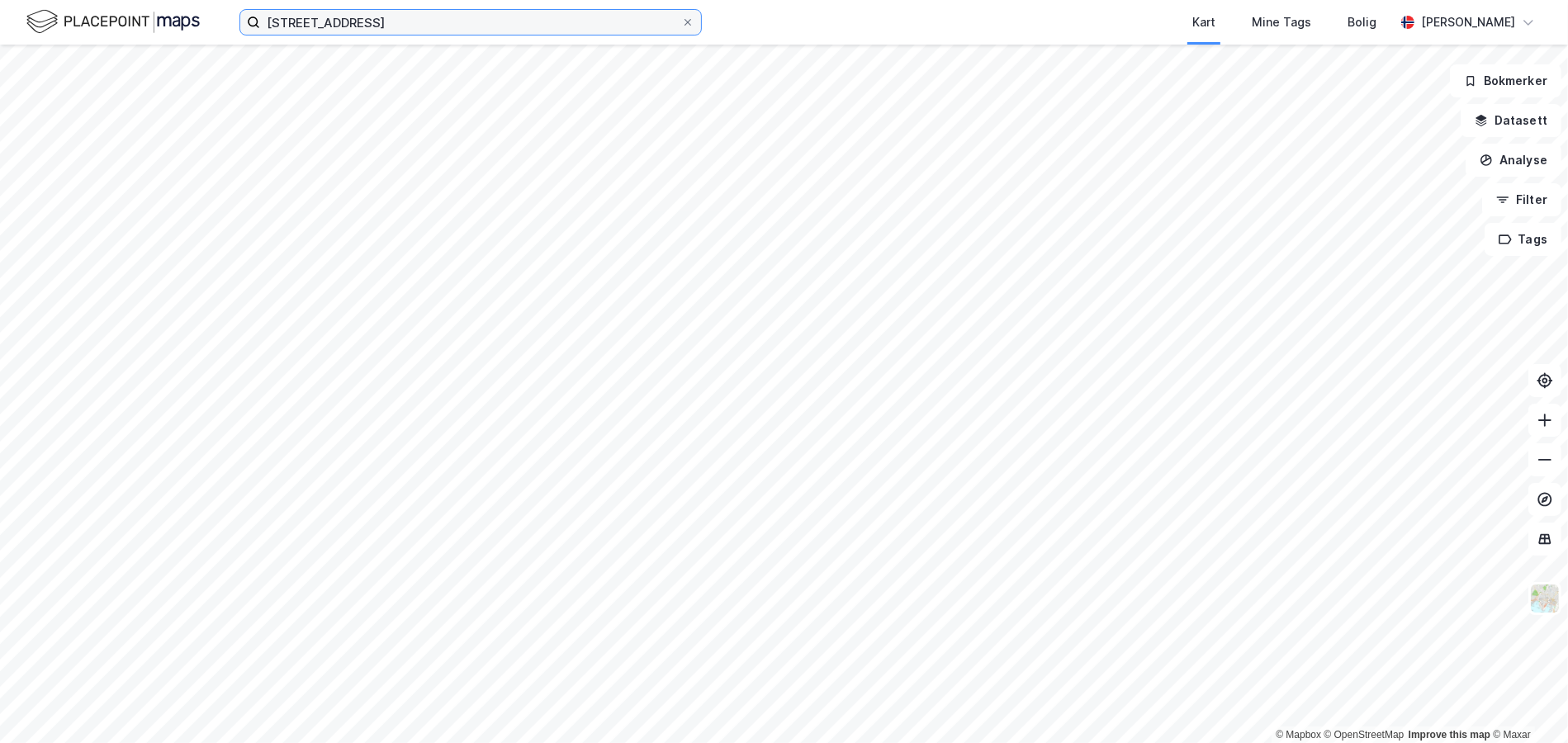
type input "[STREET_ADDRESS]"
click at [690, 17] on icon at bounding box center [687, 22] width 10 height 10
click at [681, 17] on input "[STREET_ADDRESS]" at bounding box center [471, 22] width 421 height 24
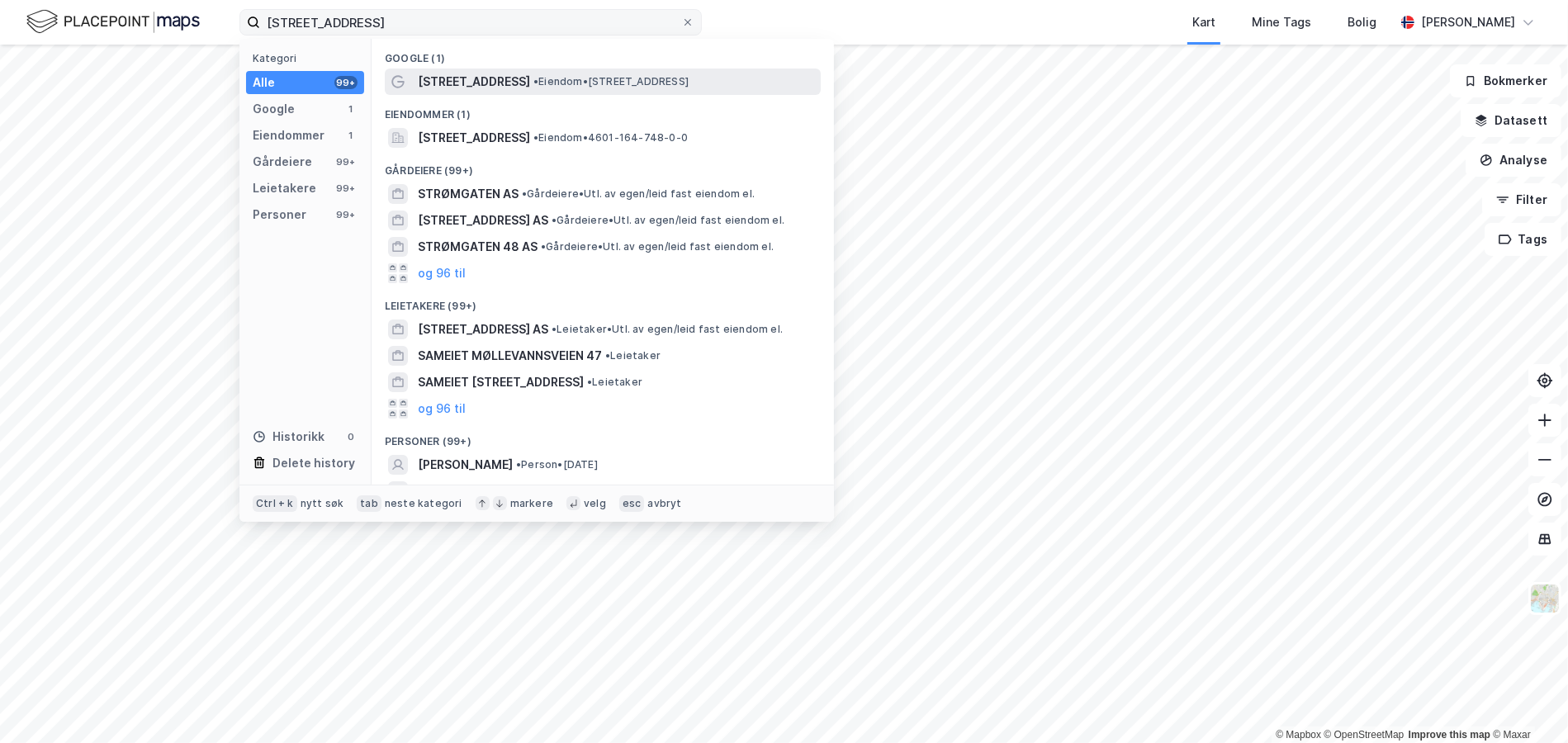
click at [533, 84] on span "• Eiendom • [STREET_ADDRESS]" at bounding box center [611, 81] width 155 height 13
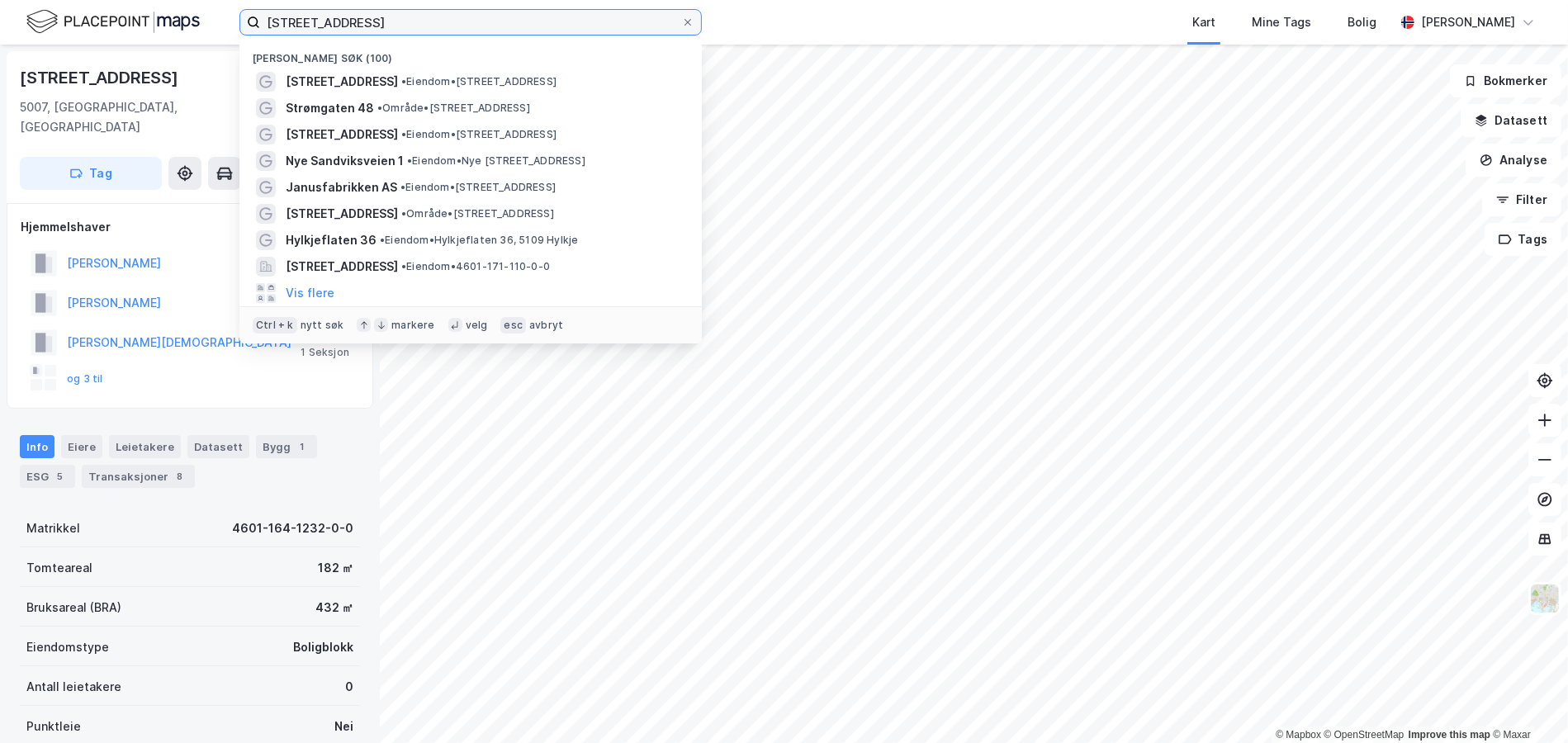
click at [309, 16] on input "[STREET_ADDRESS]" at bounding box center [471, 22] width 421 height 24
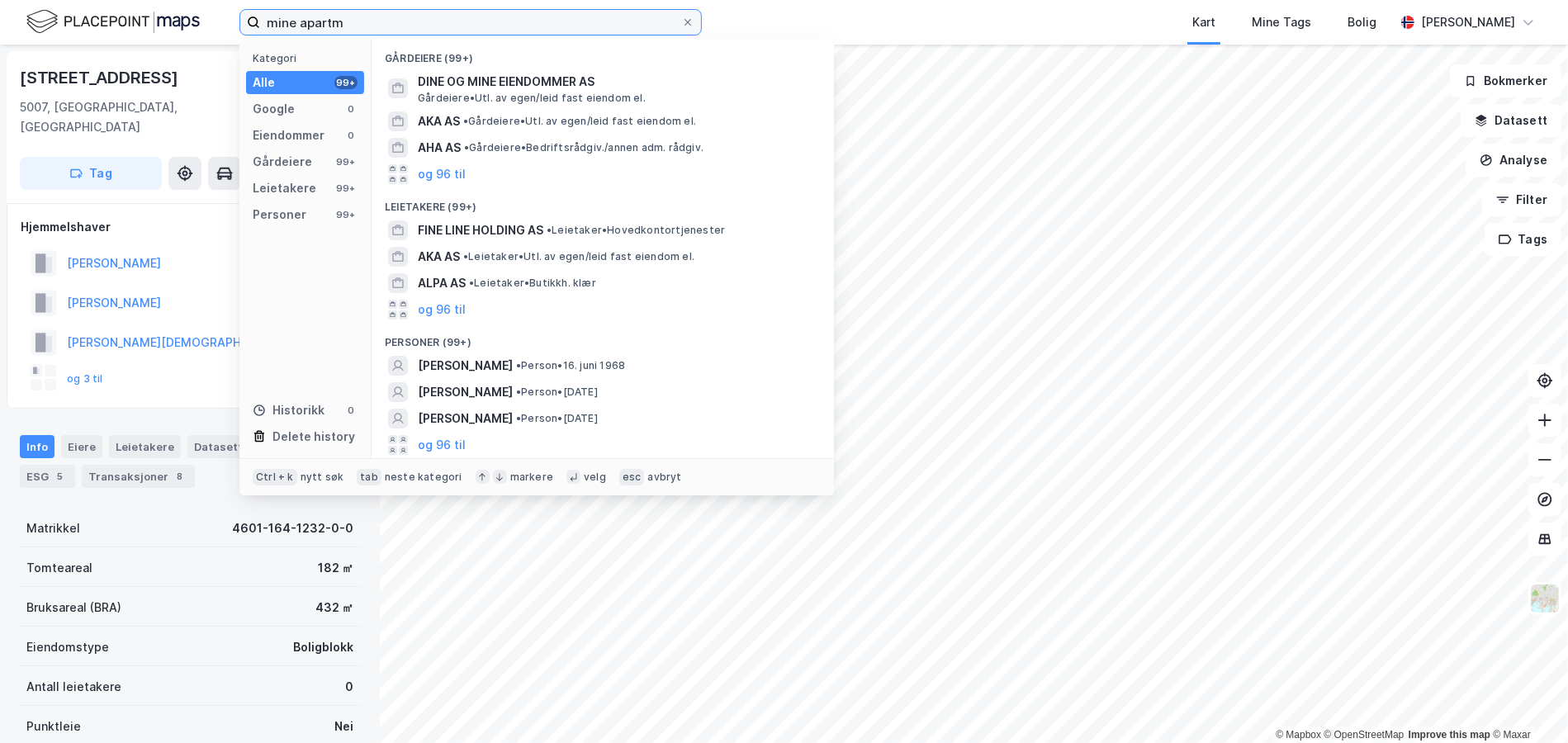
type input "mine apartme"
